Goal: Check status

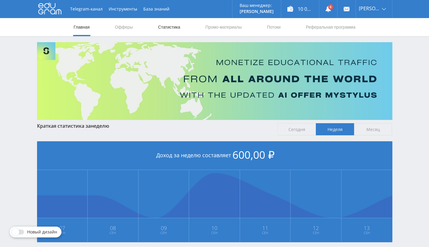
click at [177, 28] on link "Статистика" at bounding box center [170, 27] width 24 height 18
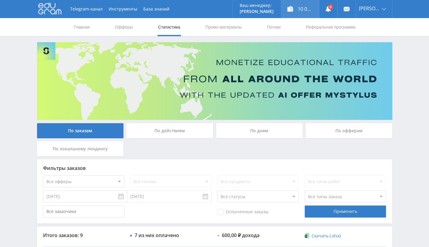
click at [314, 10] on div "10 051,50 ₽" at bounding box center [300, 9] width 38 height 18
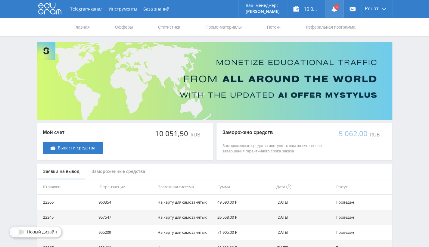
click at [333, 8] on icon at bounding box center [334, 9] width 6 height 6
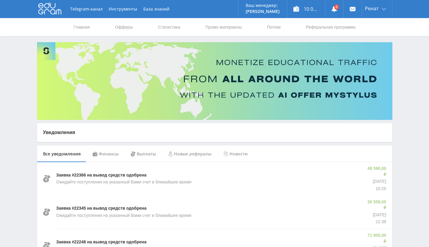
click at [111, 150] on div "Финансы" at bounding box center [106, 154] width 38 height 17
